Goal: Register for event/course

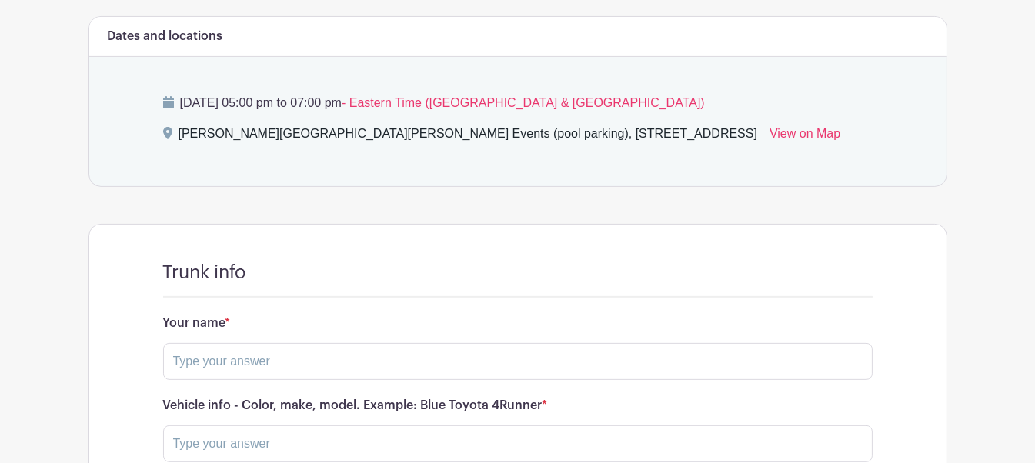
scroll to position [847, 0]
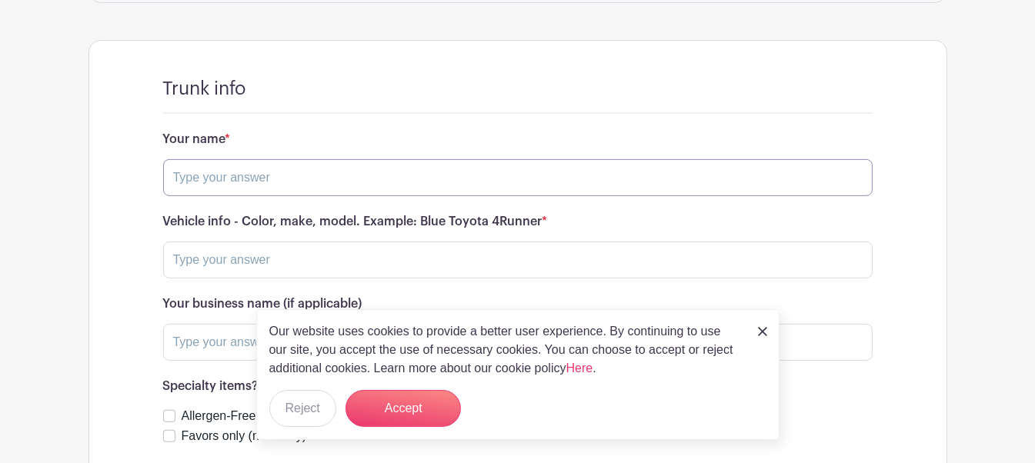
click at [373, 177] on input "text" at bounding box center [518, 177] width 710 height 37
type input "[PERSON_NAME]"
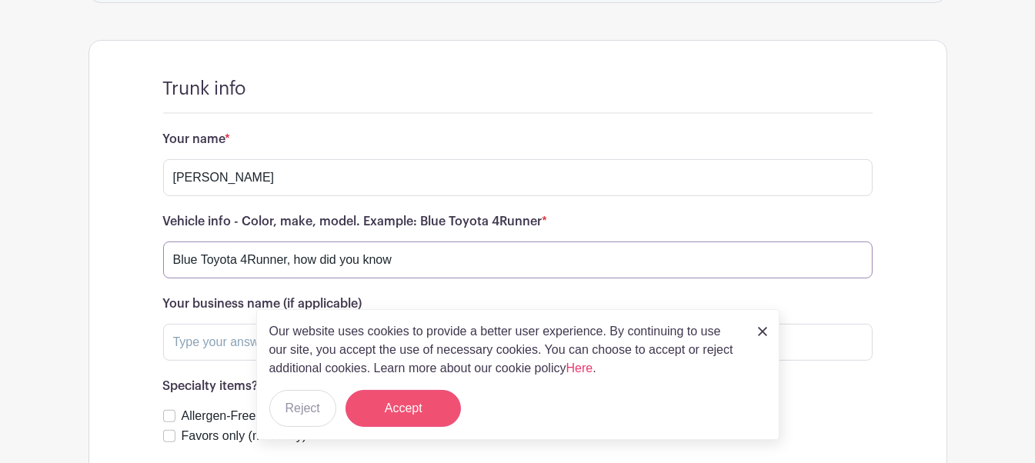
type input "Blue Toyota 4Runner, how did you know"
click at [377, 336] on button "Accept" at bounding box center [403, 408] width 115 height 37
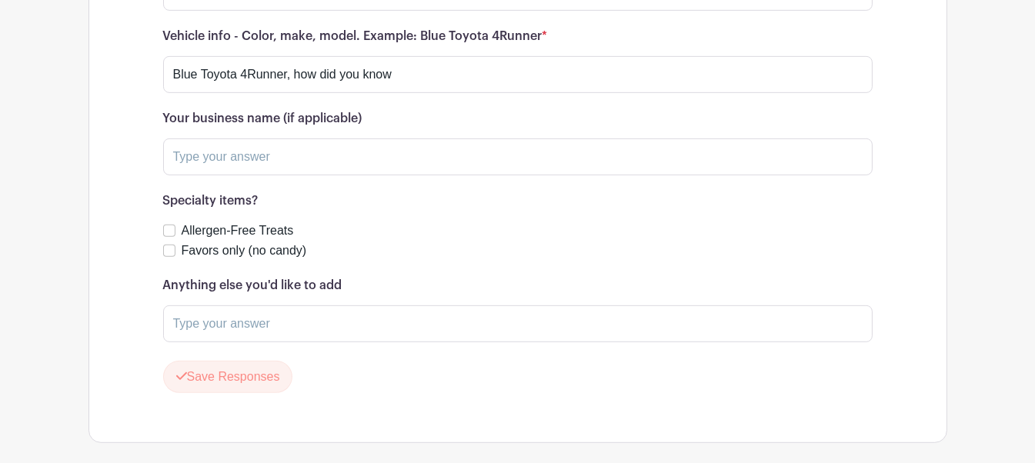
scroll to position [1000, 0]
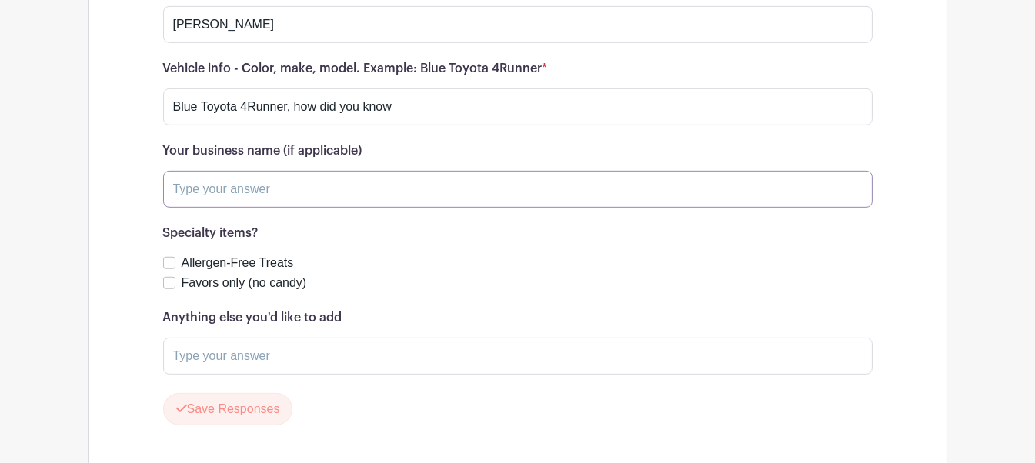
click at [327, 198] on input "text" at bounding box center [518, 189] width 710 height 37
type input "ME"
click at [171, 283] on input "Favors only (no candy)" at bounding box center [169, 283] width 12 height 12
checkbox input "true"
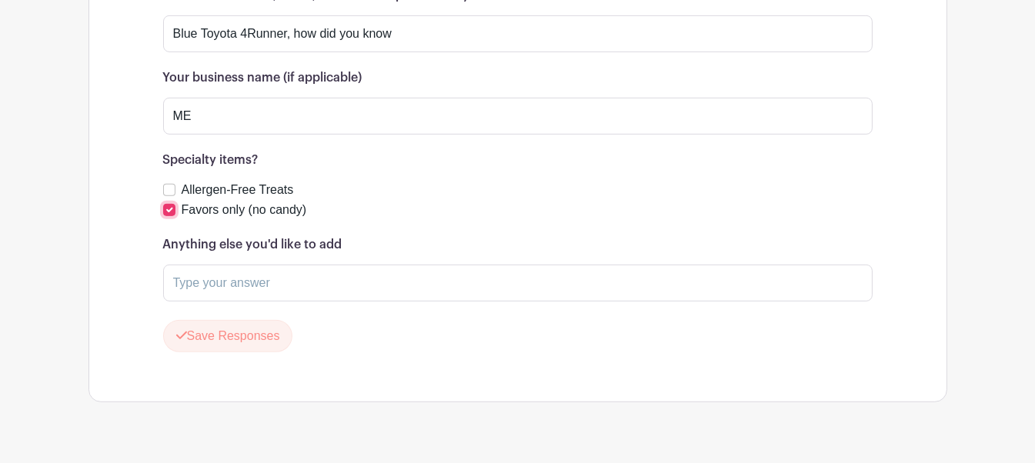
scroll to position [1078, 0]
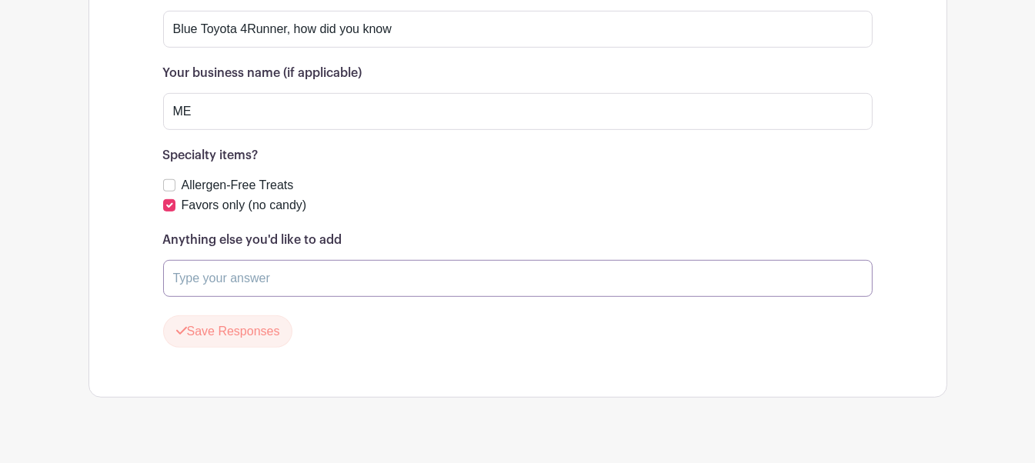
click at [216, 277] on input "text" at bounding box center [518, 278] width 710 height 37
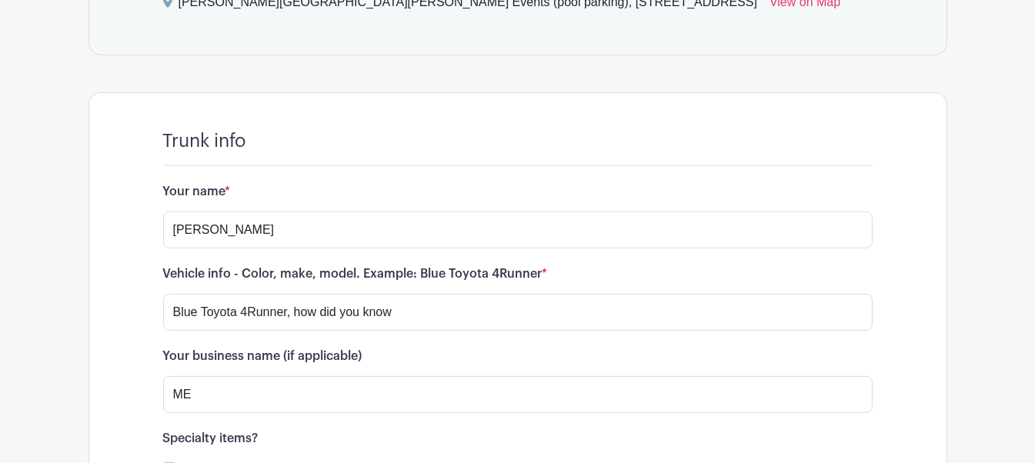
scroll to position [1102, 0]
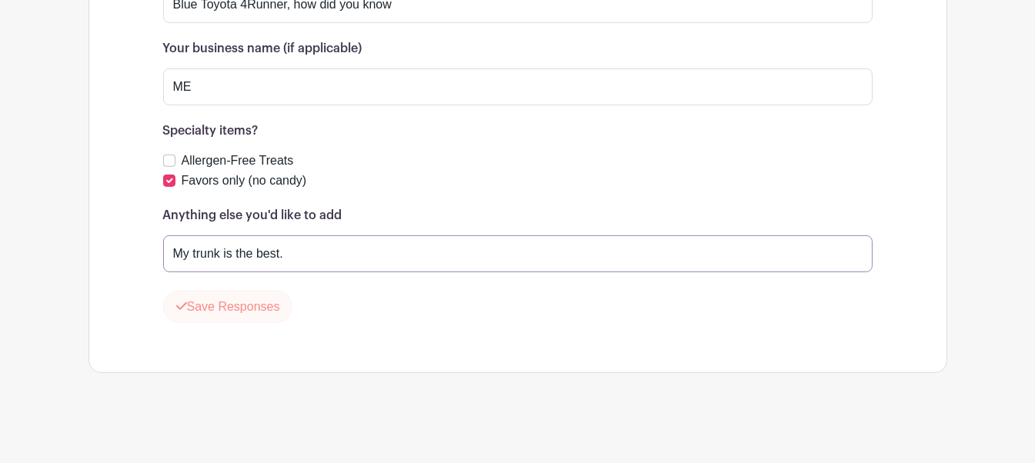
type input "My trunk is the best."
click at [242, 292] on button "Save Responses" at bounding box center [228, 307] width 130 height 32
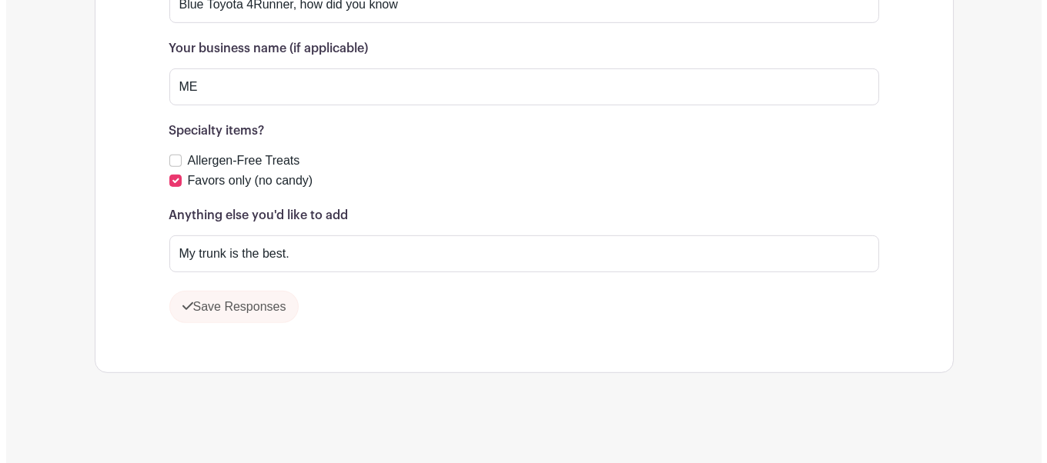
scroll to position [1058, 0]
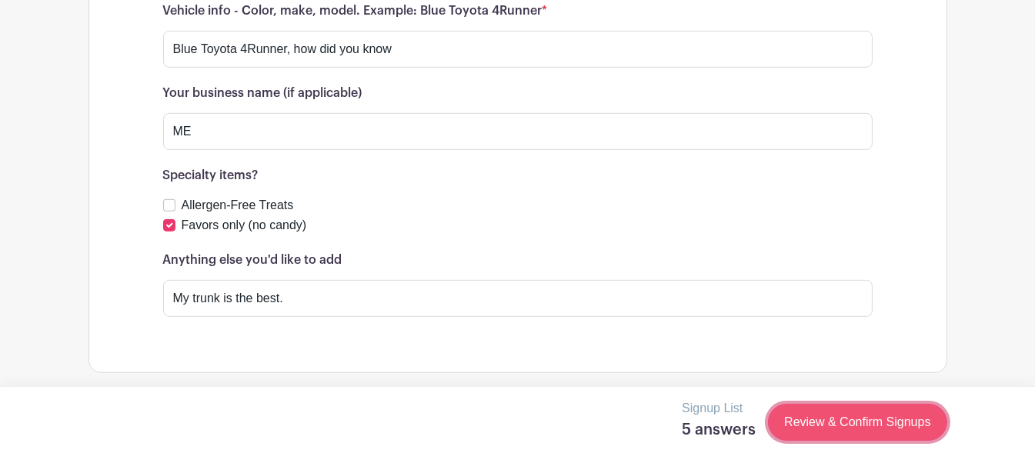
click at [543, 336] on link "Review & Confirm Signups" at bounding box center [857, 422] width 179 height 37
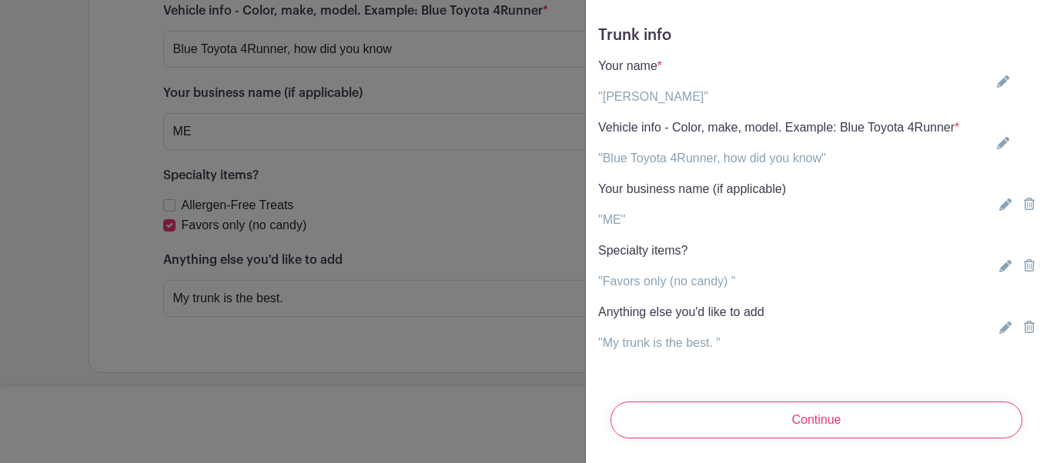
scroll to position [106, 0]
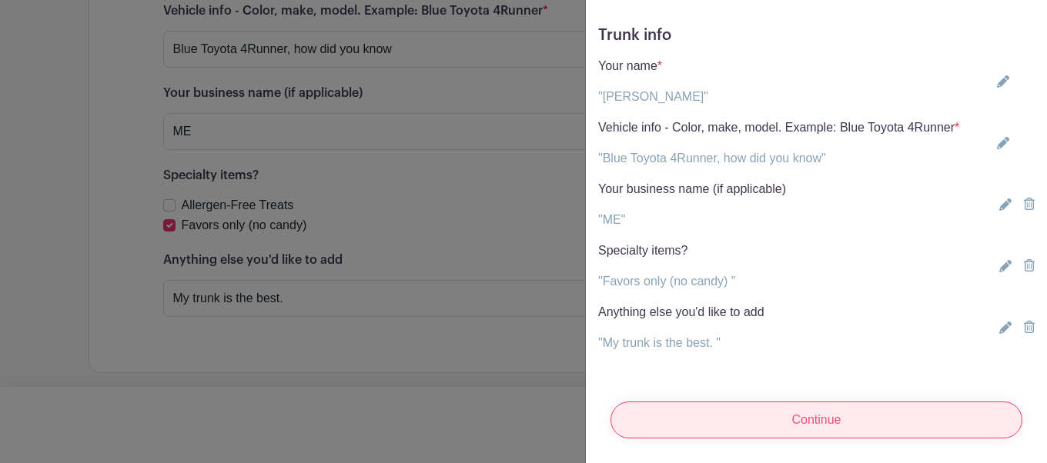
click at [543, 336] on input "Continue" at bounding box center [816, 420] width 412 height 37
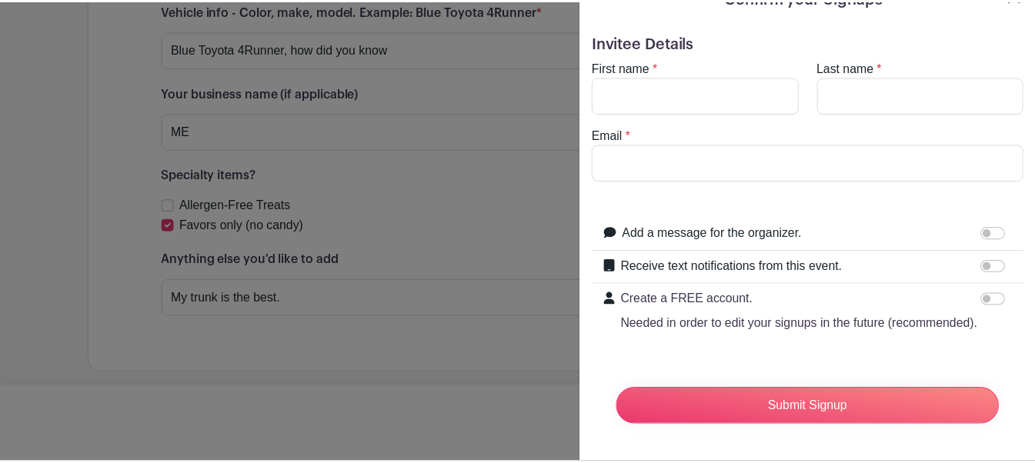
scroll to position [54, 0]
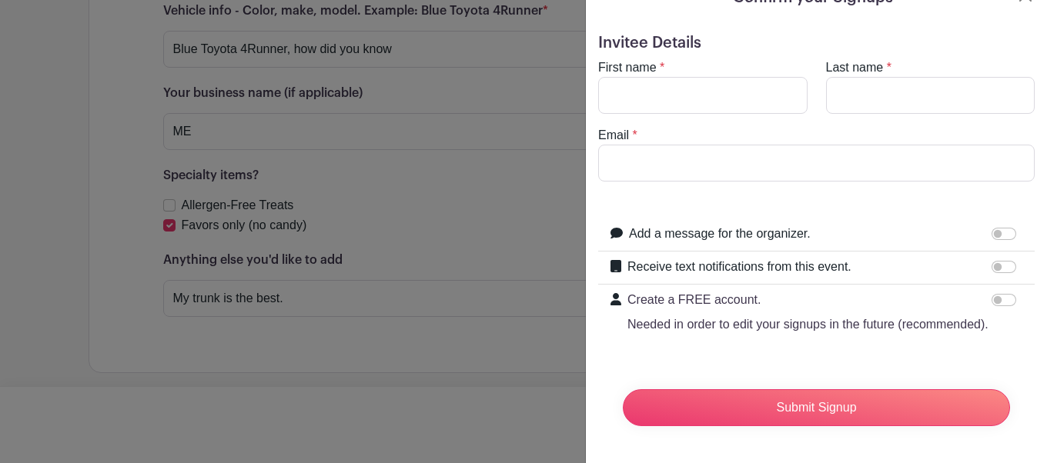
click at [393, 81] on div at bounding box center [523, 231] width 1047 height 463
